Goal: Information Seeking & Learning: Find specific page/section

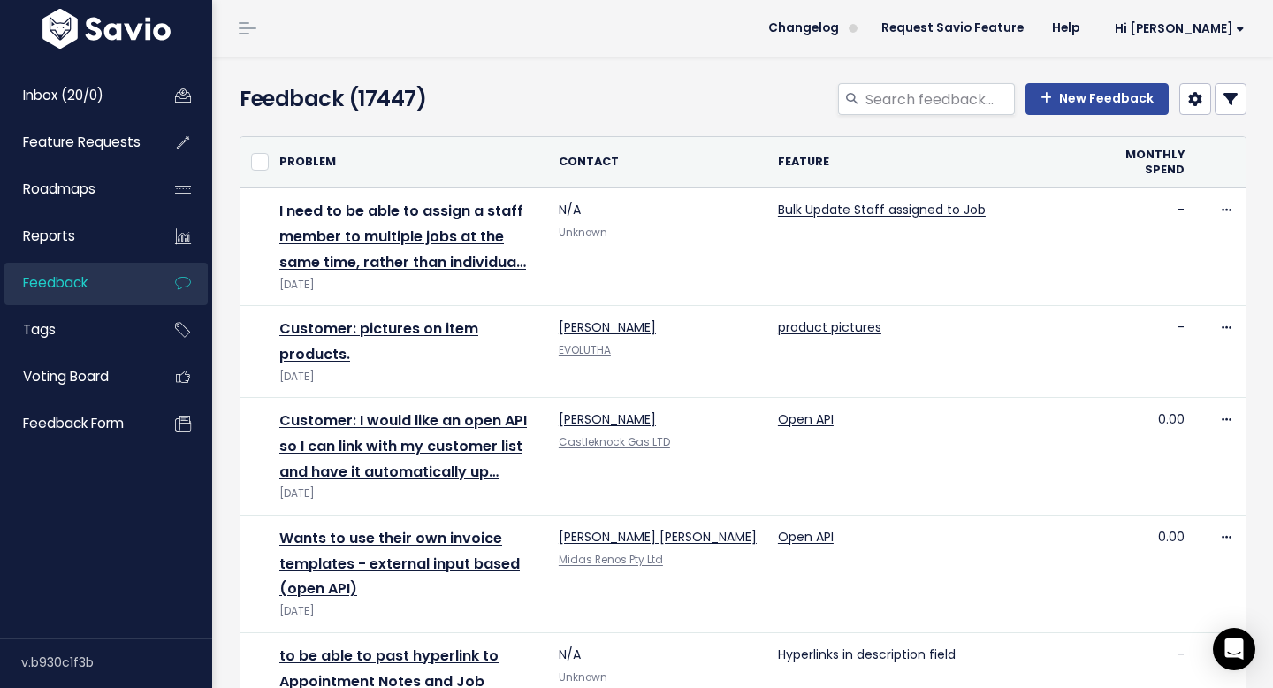
click at [787, 103] on icon at bounding box center [1231, 99] width 14 height 14
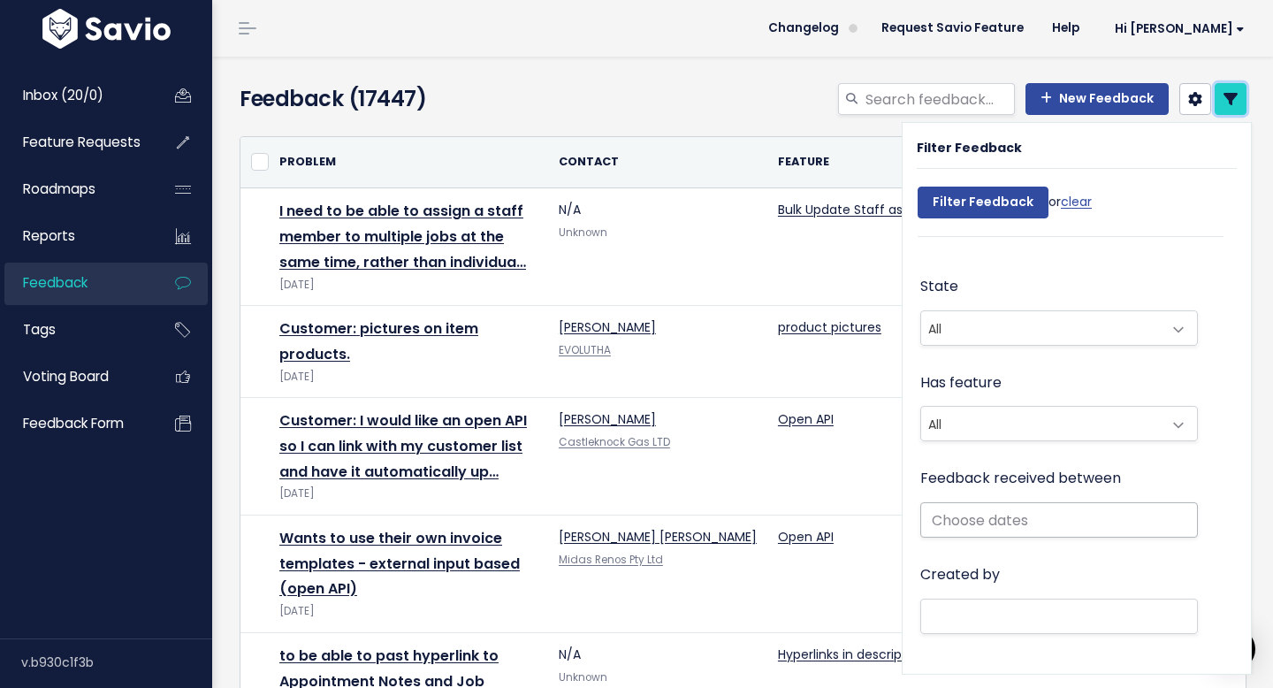
scroll to position [365, 0]
click at [787, 591] on div "Created by Adam Lempriere Adam Rose Albert Ly Alex Perkins Alisa Shevela Amber …" at bounding box center [1060, 599] width 278 height 75
click at [787, 591] on li at bounding box center [1055, 616] width 259 height 22
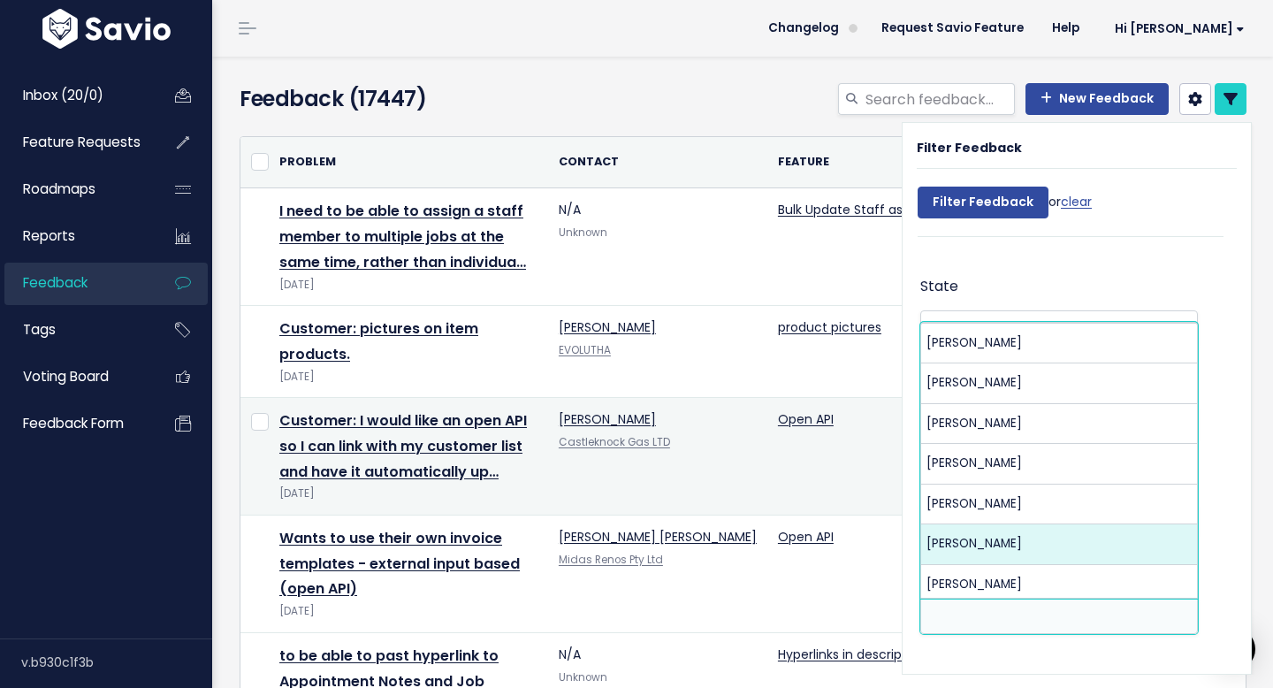
click at [787, 398] on td "Open API" at bounding box center [939, 457] width 343 height 118
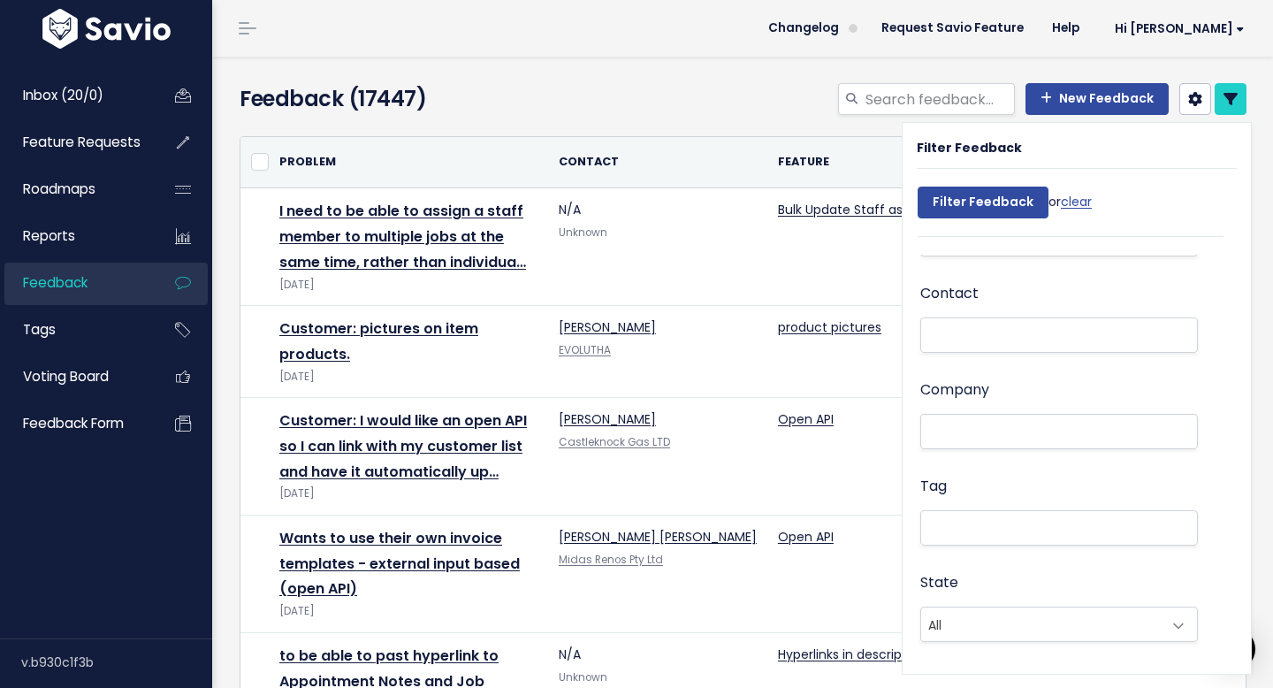
scroll to position [62, 0]
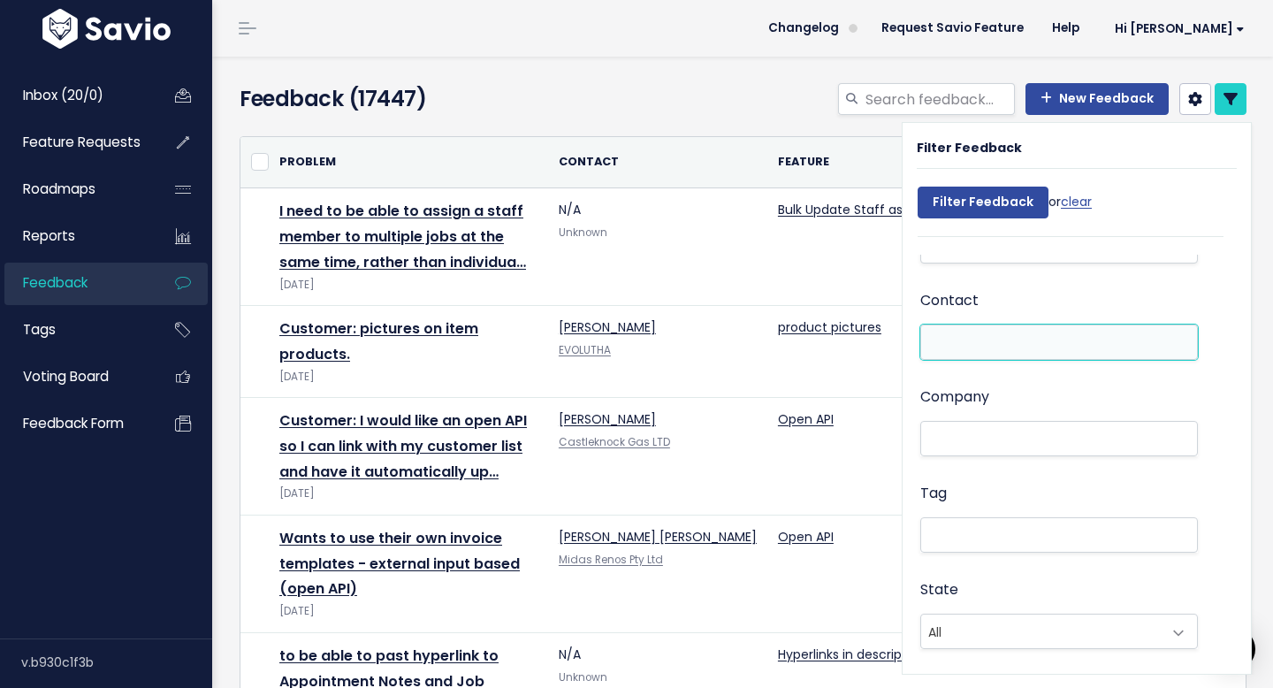
click at [787, 344] on li at bounding box center [1055, 342] width 259 height 19
paste input "[EMAIL_ADDRESS][DOMAIN_NAME]"
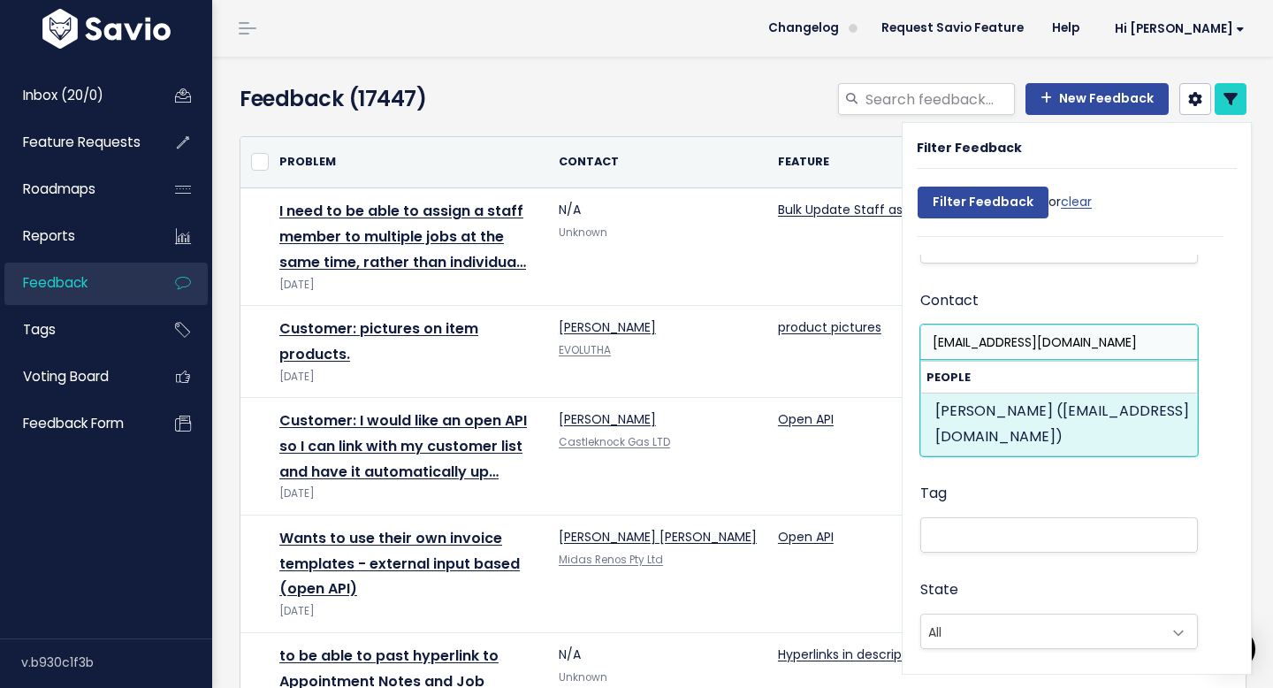
type input "[EMAIL_ADDRESS][DOMAIN_NAME]"
select select "90195036"
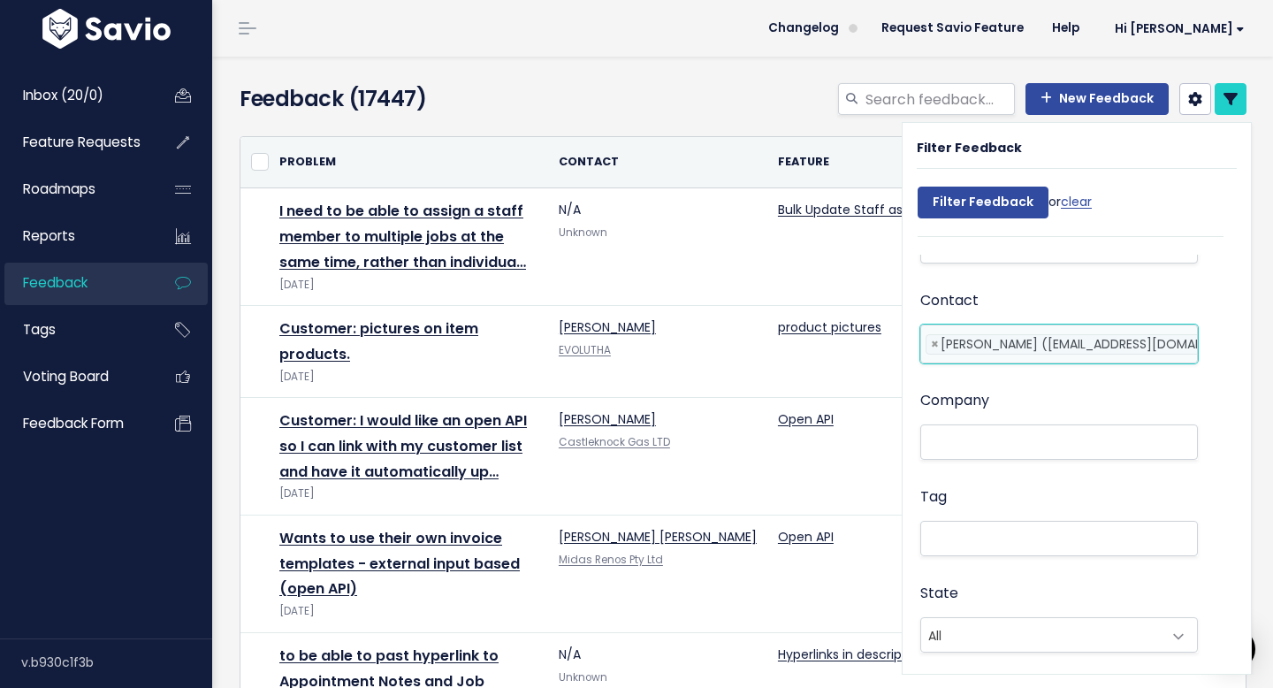
scroll to position [0, 75]
click at [787, 206] on input "Filter Feedback" at bounding box center [983, 203] width 131 height 32
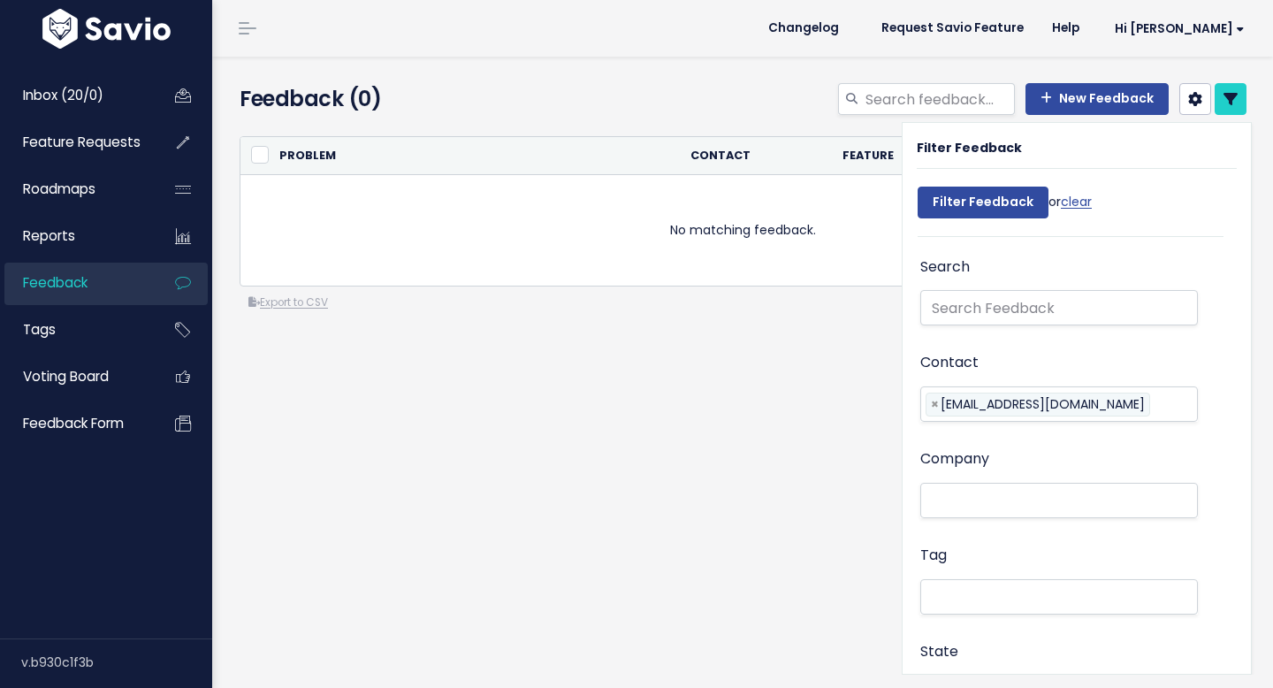
select select
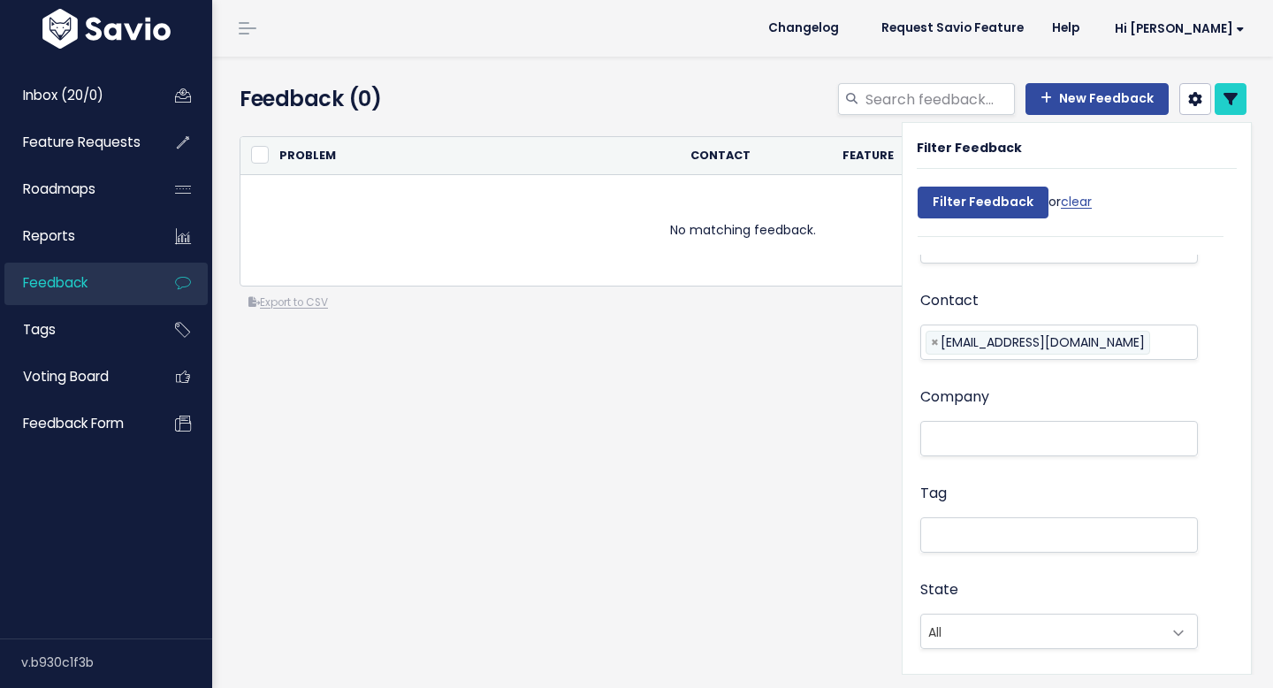
select select
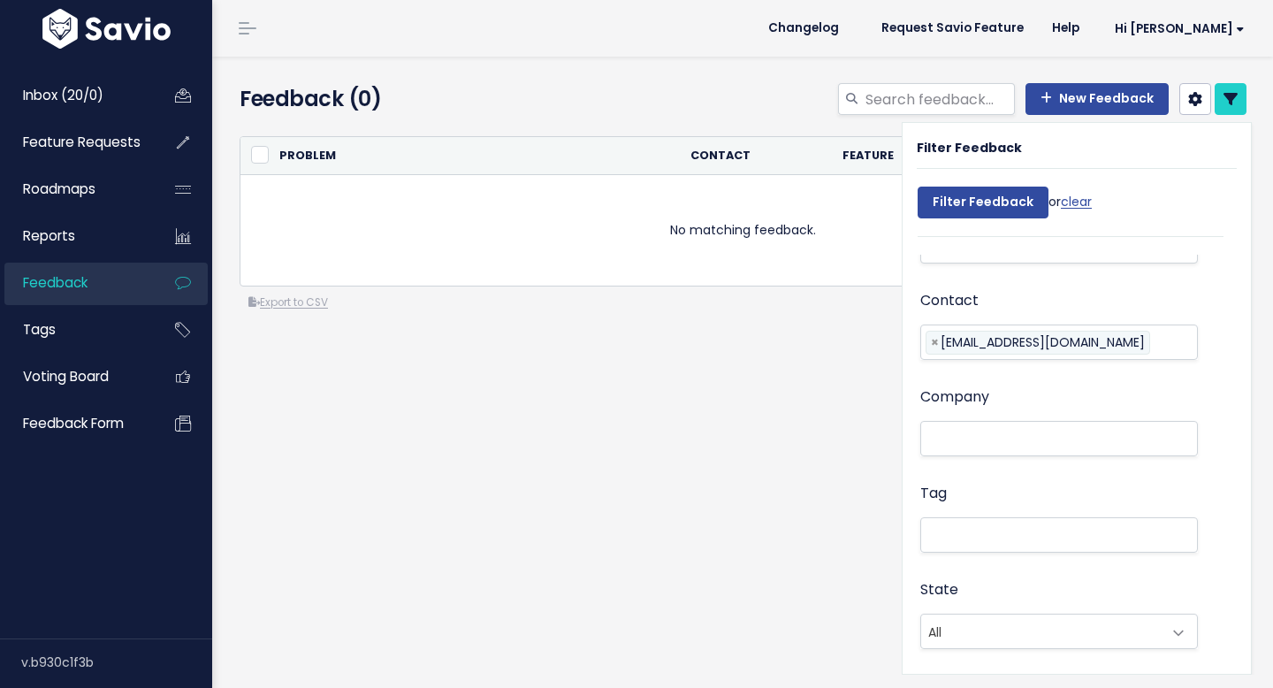
select select
click at [975, 202] on input "Filter Feedback" at bounding box center [983, 203] width 131 height 32
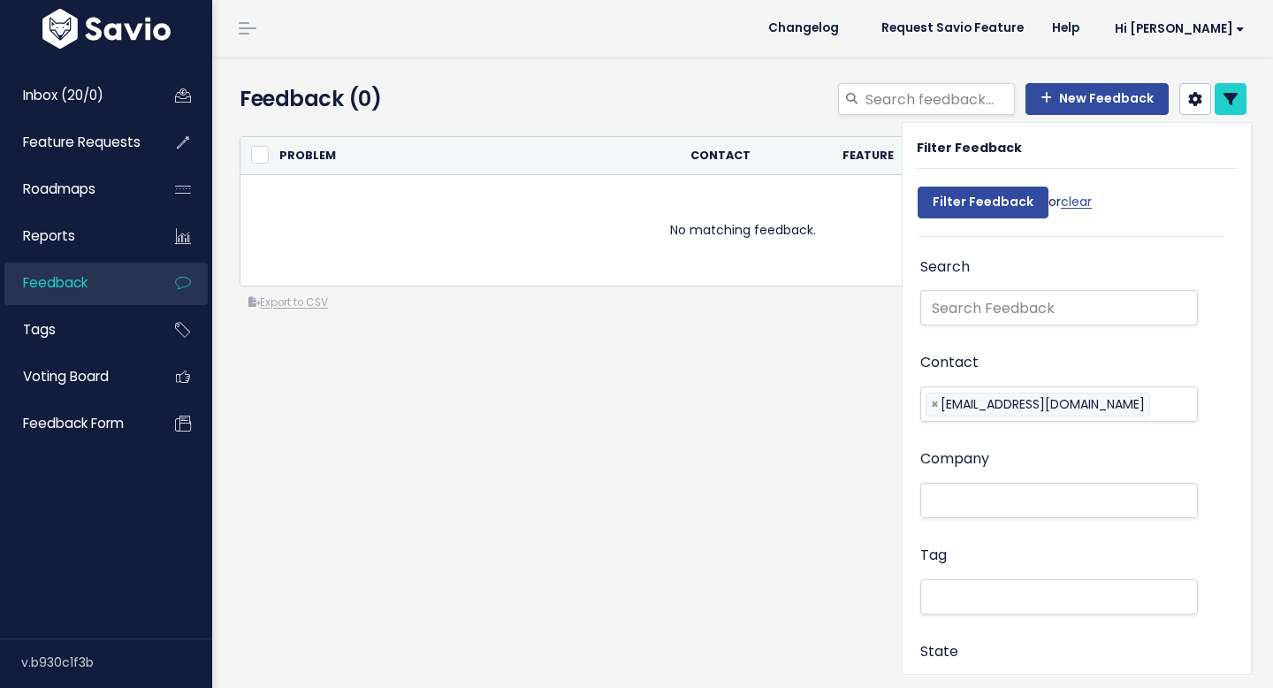
select select
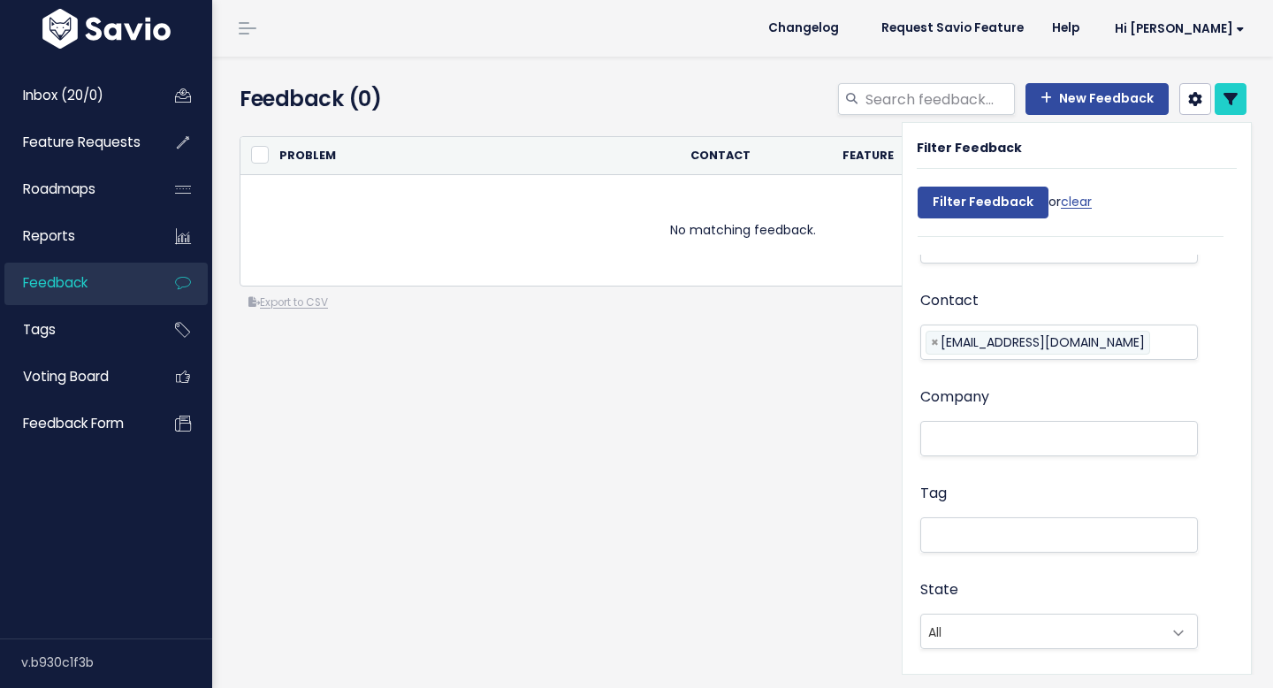
select select
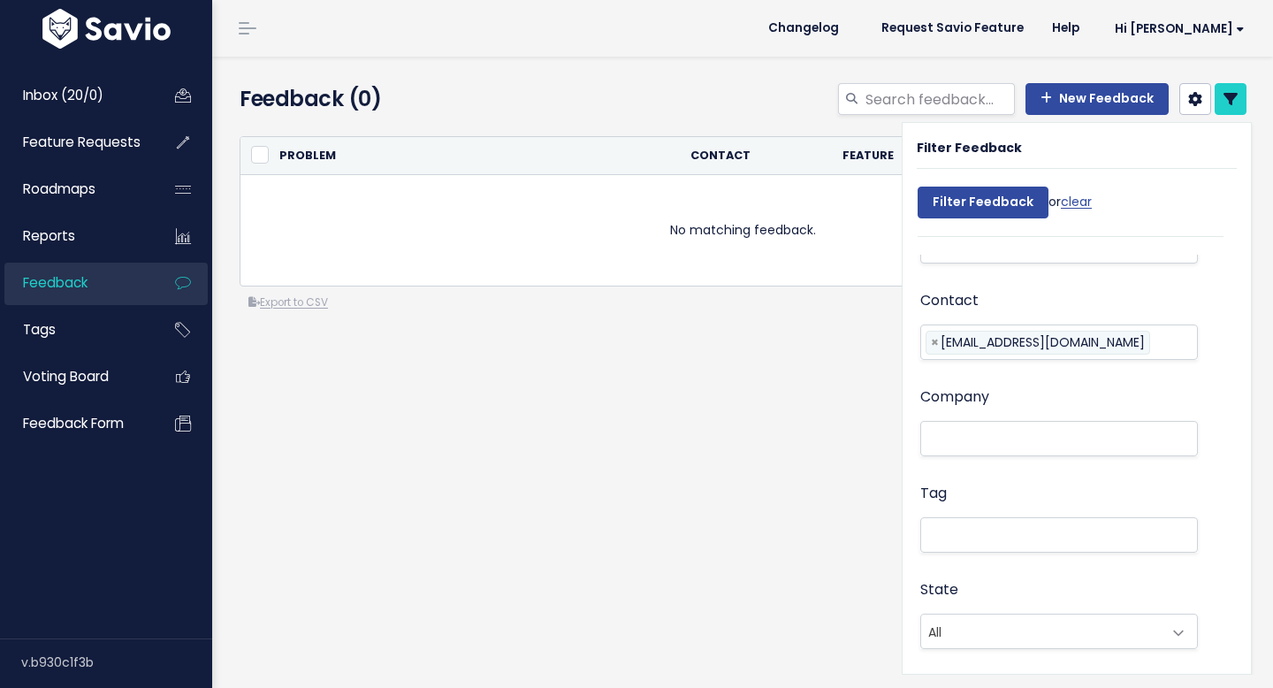
select select
